Goal: Information Seeking & Learning: Find contact information

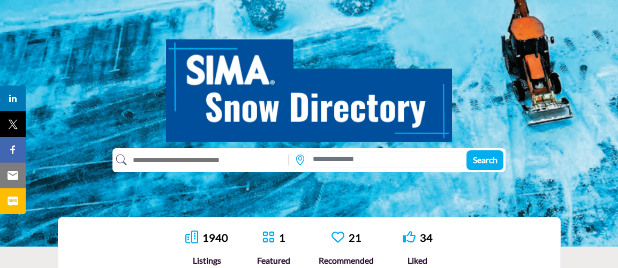
scroll to position [97, 0]
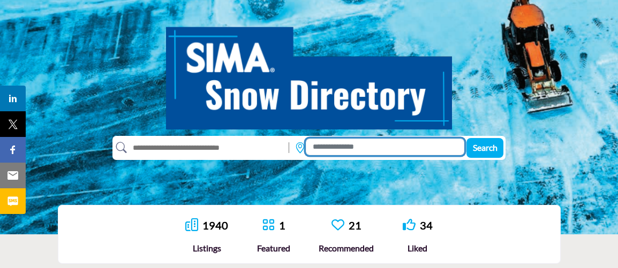
click at [330, 148] on input at bounding box center [385, 147] width 159 height 17
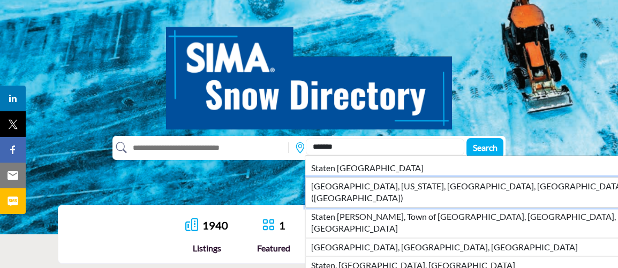
click at [376, 190] on li "[GEOGRAPHIC_DATA], [US_STATE], [GEOGRAPHIC_DATA], [GEOGRAPHIC_DATA] ([GEOGRAPHI…" at bounding box center [500, 192] width 390 height 31
type input "**********"
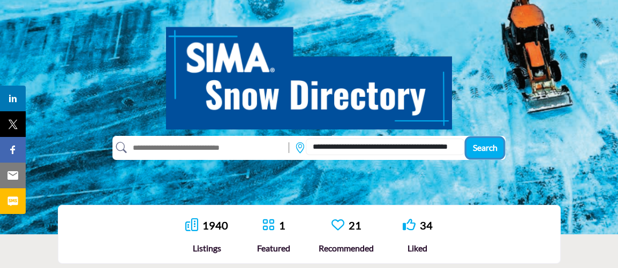
click at [489, 146] on span "Search" at bounding box center [485, 148] width 25 height 10
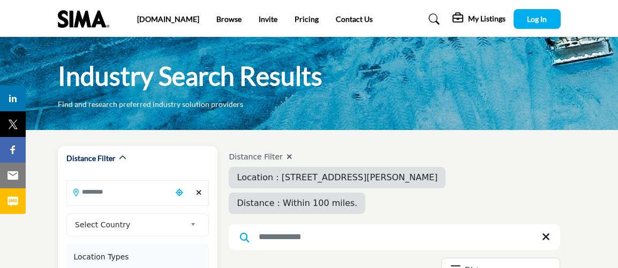
type input "**********"
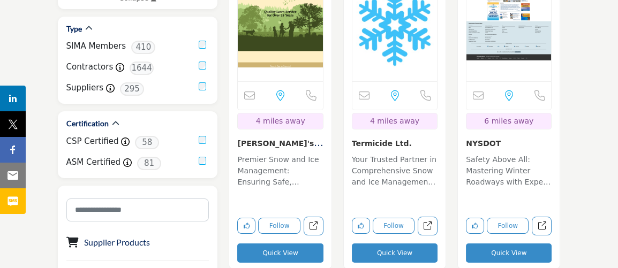
scroll to position [438, 0]
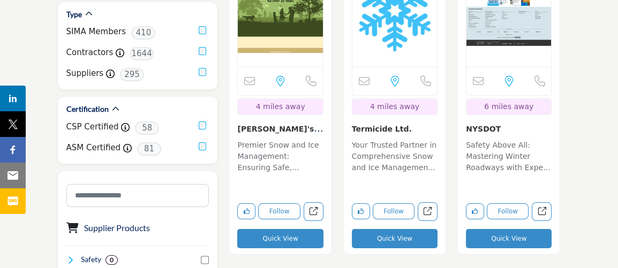
drag, startPoint x: 275, startPoint y: 235, endPoint x: 258, endPoint y: 228, distance: 18.7
click at [276, 235] on button "Quick View" at bounding box center [280, 238] width 86 height 19
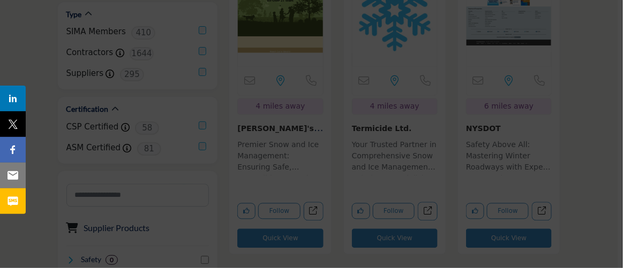
drag, startPoint x: 241, startPoint y: 134, endPoint x: 237, endPoint y: 129, distance: 6.1
click at [237, 130] on div at bounding box center [311, 134] width 623 height 268
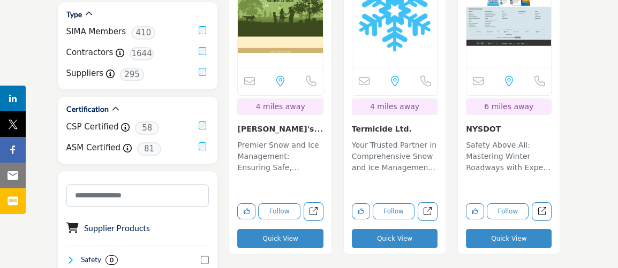
drag, startPoint x: 235, startPoint y: 128, endPoint x: 306, endPoint y: 133, distance: 70.9
click at [308, 133] on div "Email is currently unavailable for this contact. NY, USA 4 miles away" at bounding box center [280, 101] width 102 height 311
copy link "Steve's Landscaping"
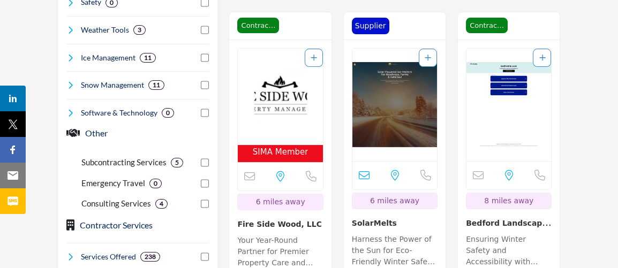
scroll to position [681, 0]
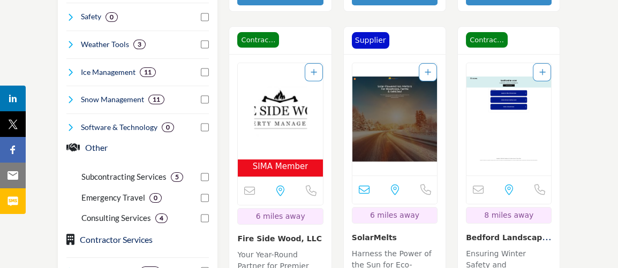
drag, startPoint x: 339, startPoint y: 131, endPoint x: 558, endPoint y: 153, distance: 219.7
click at [558, 154] on div "Email is currently unavailable for this contact. NY, USA 8 miles away" at bounding box center [509, 210] width 102 height 311
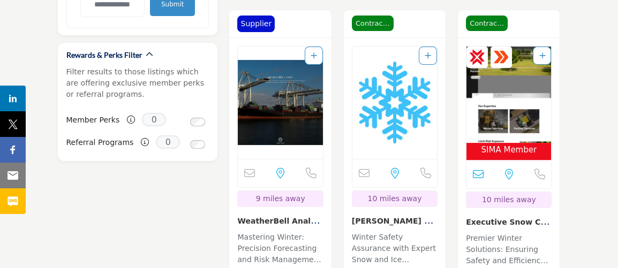
scroll to position [1071, 0]
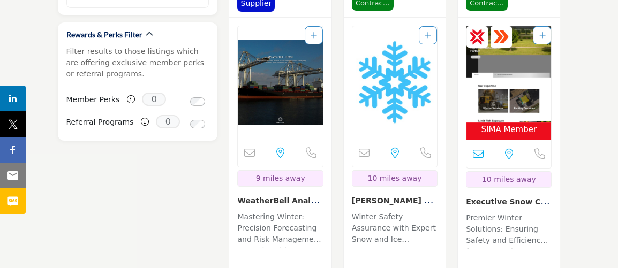
drag, startPoint x: 346, startPoint y: 197, endPoint x: 438, endPoint y: 195, distance: 91.6
click at [438, 194] on div "Email is currently unavailable for this contact. NJ, USA 10 miles away" at bounding box center [395, 173] width 102 height 311
copy link "Amato Landscape Con"
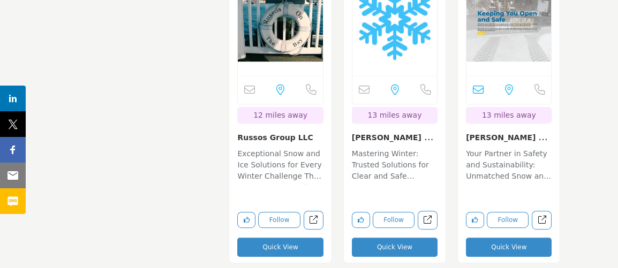
scroll to position [1850, 0]
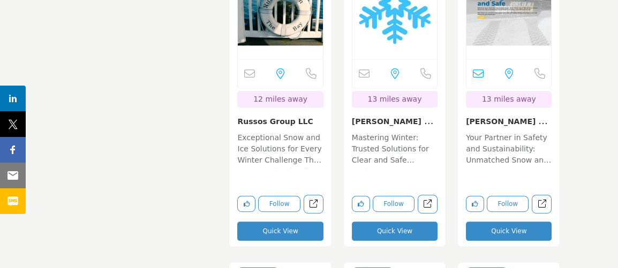
drag, startPoint x: 466, startPoint y: 119, endPoint x: 487, endPoint y: 122, distance: 21.1
drag, startPoint x: 587, startPoint y: 134, endPoint x: 583, endPoint y: 129, distance: 7.3
drag, startPoint x: 461, startPoint y: 117, endPoint x: 545, endPoint y: 117, distance: 84.1
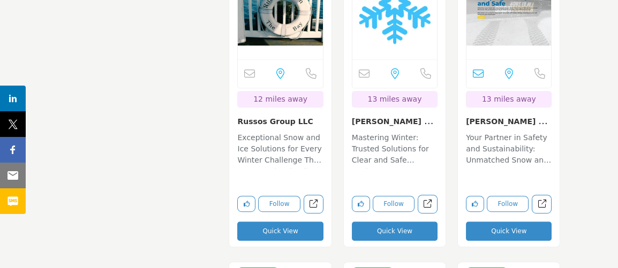
click at [545, 117] on div "NY, USA 13 miles away" at bounding box center [509, 93] width 102 height 311
copy link "Donovan Property Ser."
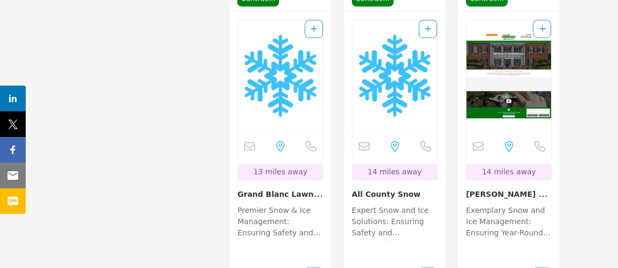
scroll to position [2142, 0]
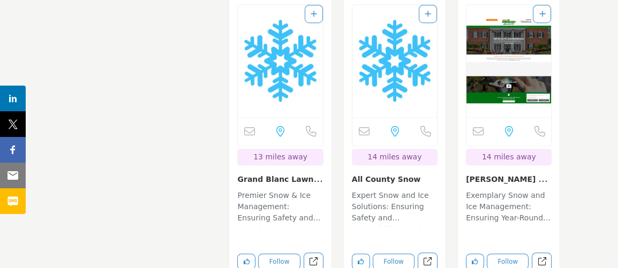
drag, startPoint x: 230, startPoint y: 174, endPoint x: 328, endPoint y: 170, distance: 98.1
click at [328, 170] on div "Email is currently unavailable for this contact. NJ, USA 13 miles away" at bounding box center [280, 151] width 102 height 311
copy link "Grand Blanc Lawn & L..."
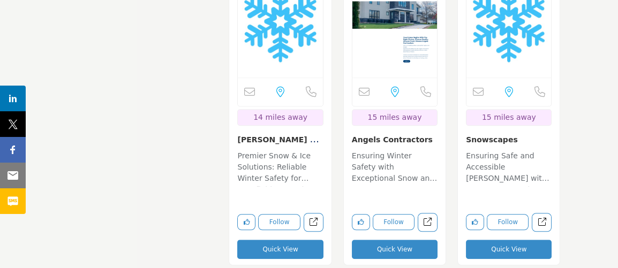
scroll to position [2532, 0]
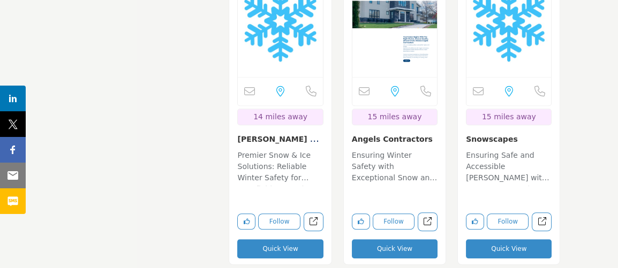
drag, startPoint x: 227, startPoint y: 136, endPoint x: 321, endPoint y: 137, distance: 93.8
click at [321, 137] on div "Contractor Contractor NJ, USA 14 miles away Quick View" at bounding box center [280, 103] width 114 height 346
copy link "Bennett Landscaping ..."
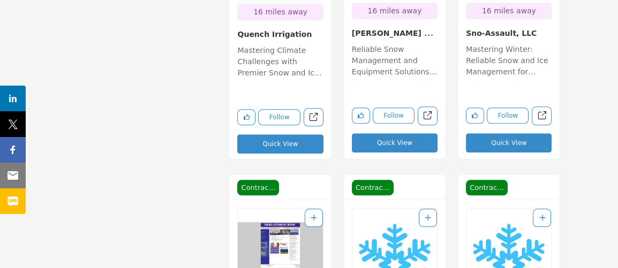
scroll to position [3360, 0]
